Goal: Navigation & Orientation: Find specific page/section

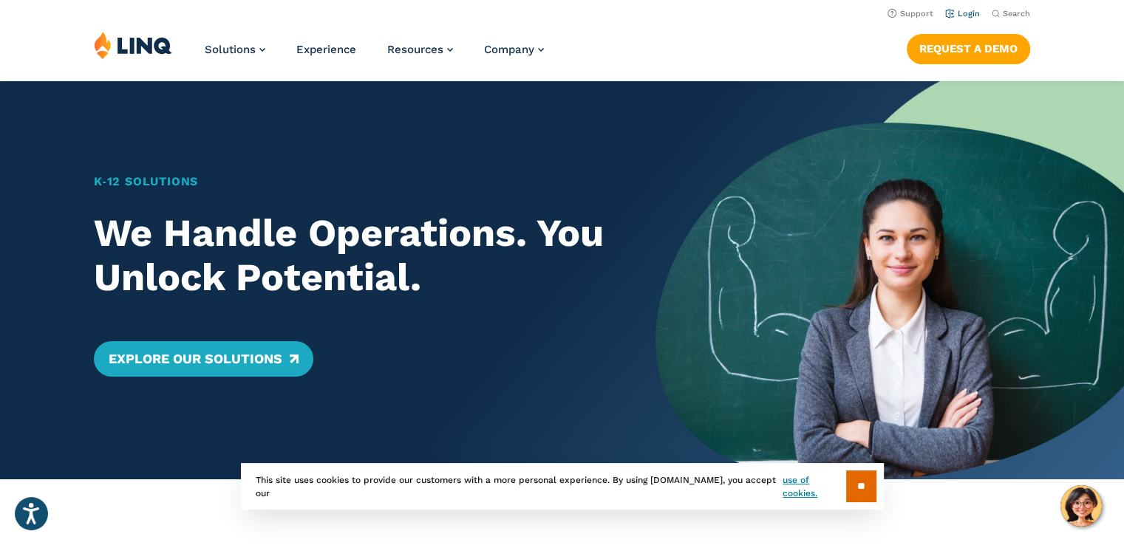
click at [961, 16] on link "Login" at bounding box center [962, 14] width 35 height 10
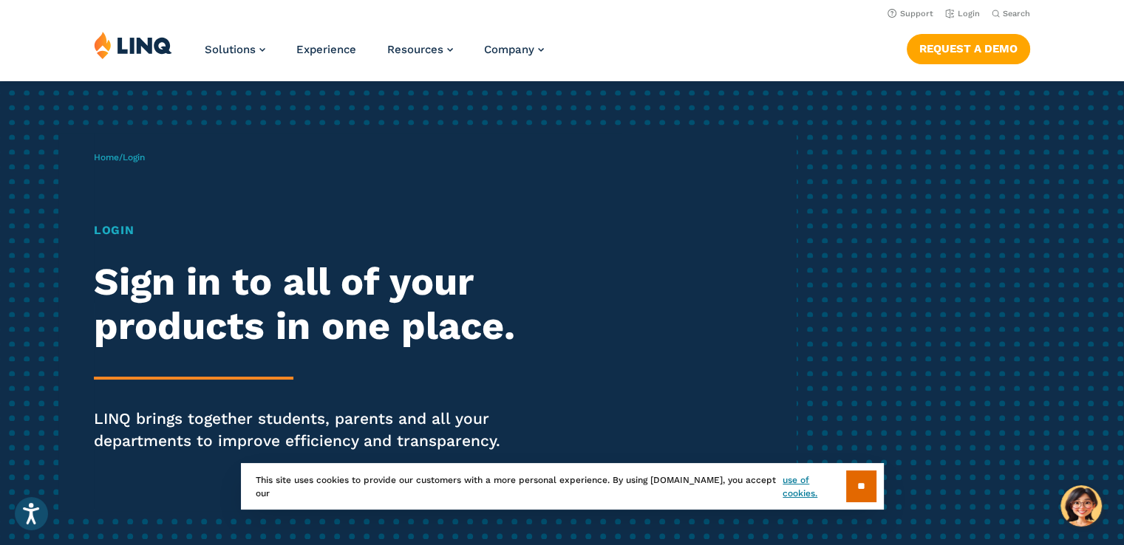
click at [860, 480] on input "**" at bounding box center [861, 487] width 30 height 32
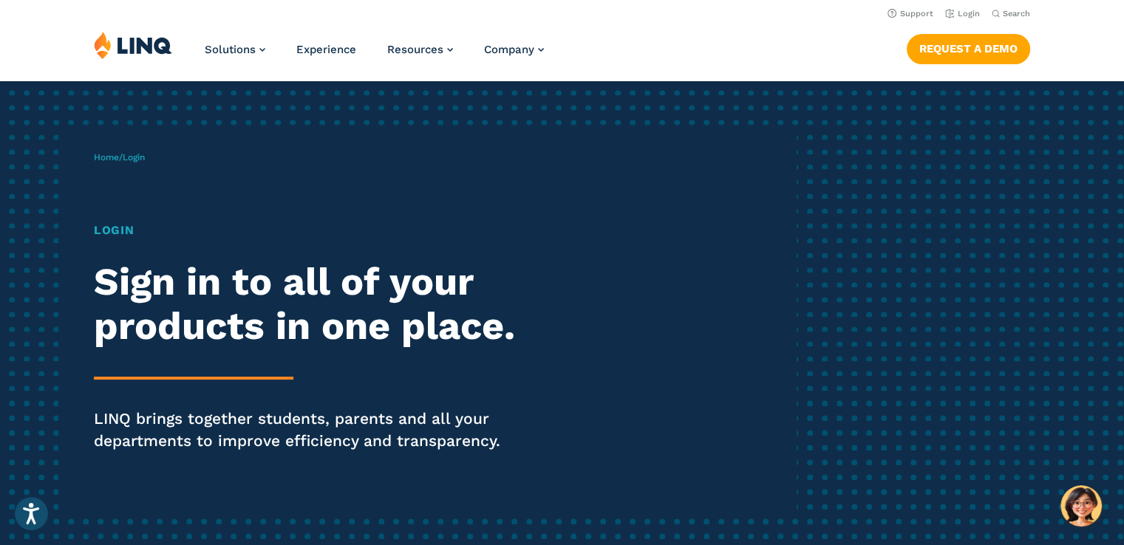
click at [108, 239] on h1 "Login" at bounding box center [310, 231] width 433 height 18
click at [142, 163] on span "Login" at bounding box center [134, 157] width 22 height 10
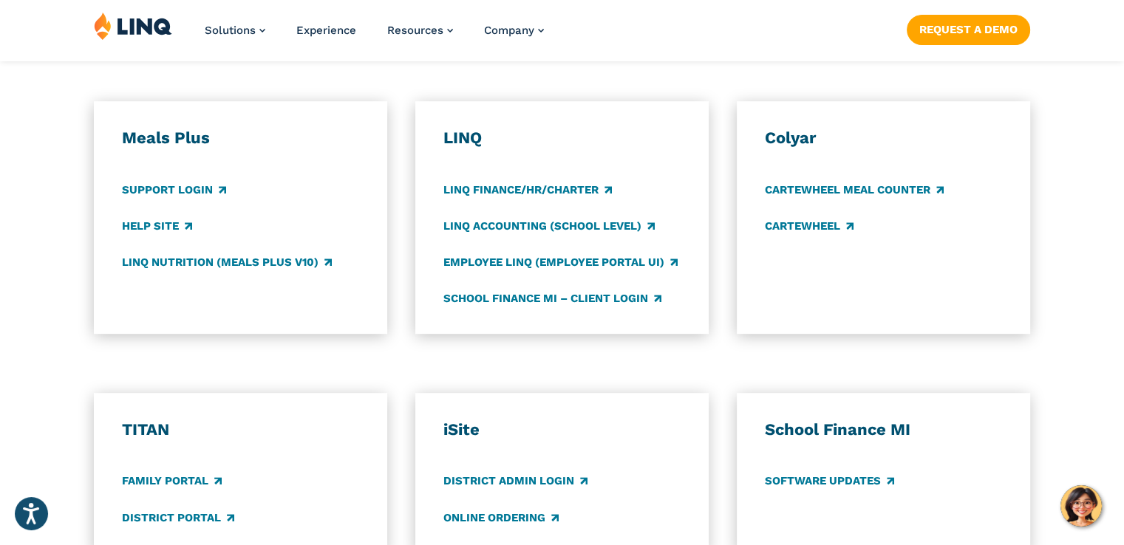
scroll to position [813, 0]
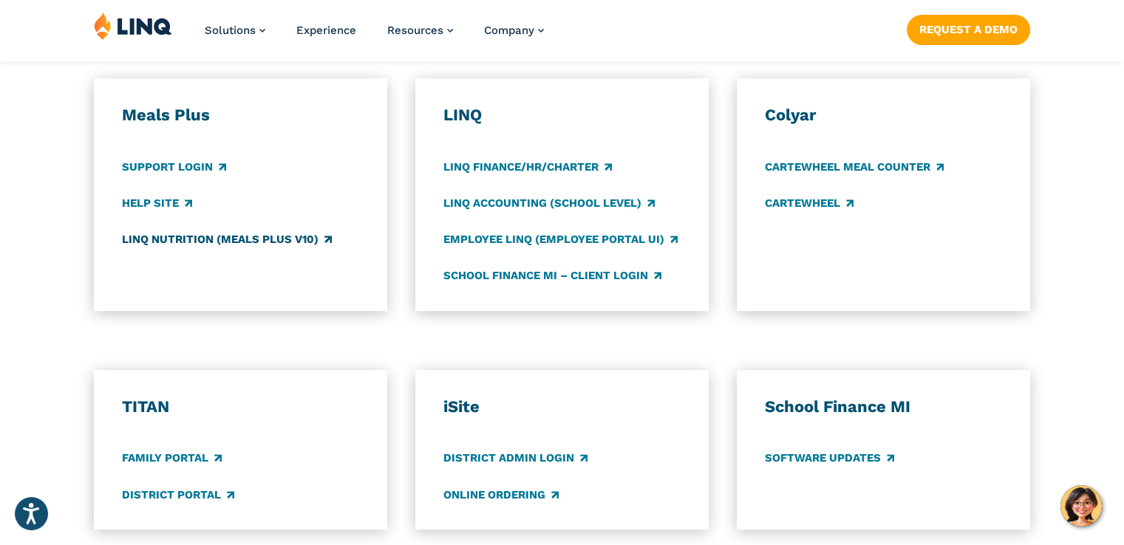
click at [163, 248] on link "LINQ Nutrition (Meals Plus v10)" at bounding box center [227, 239] width 210 height 16
